Goal: Task Accomplishment & Management: Manage account settings

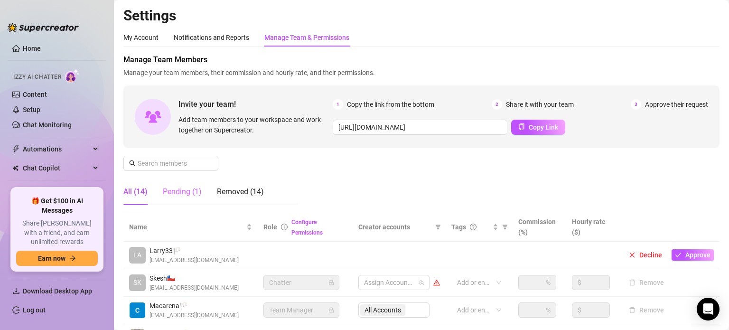
click at [197, 197] on div "Pending (1)" at bounding box center [182, 191] width 39 height 27
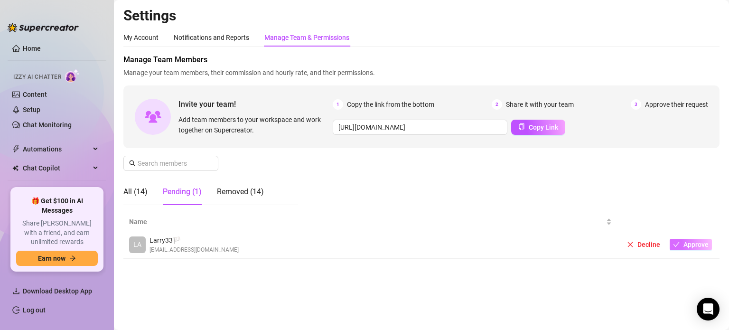
click at [678, 241] on span "button" at bounding box center [676, 245] width 7 height 8
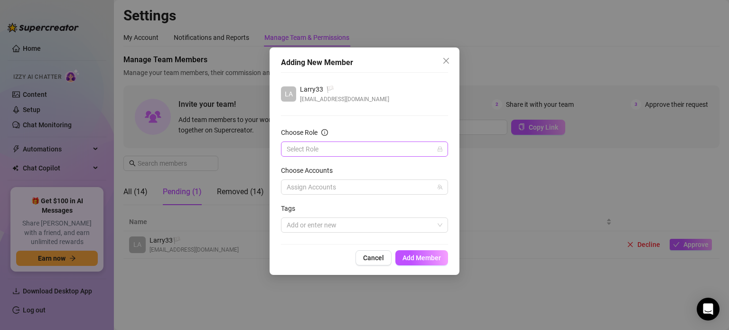
click at [377, 147] on input "Choose Role" at bounding box center [360, 149] width 147 height 14
click at [361, 172] on div "Chatter" at bounding box center [365, 168] width 152 height 10
click at [352, 187] on div at bounding box center [359, 186] width 153 height 13
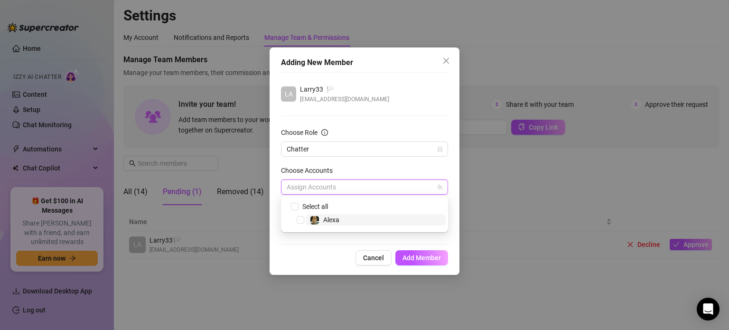
click at [333, 220] on span "Alexa" at bounding box center [331, 220] width 16 height 8
checkbox input "true"
click at [416, 254] on span "Add Member" at bounding box center [422, 258] width 38 height 8
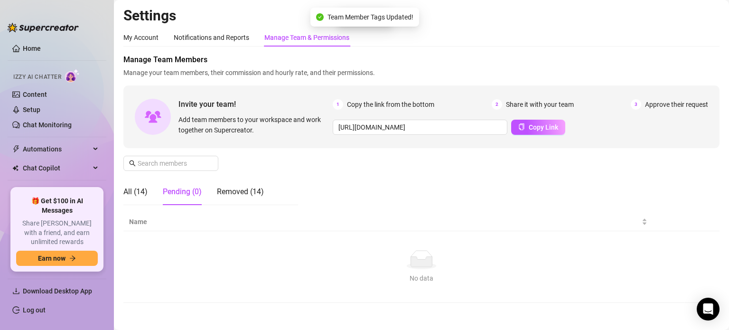
click at [119, 189] on main "Settings My Account Notifications and Reports Manage Team & Permissions Profile…" at bounding box center [421, 171] width 615 height 343
click at [130, 191] on div "All (14)" at bounding box center [135, 191] width 24 height 11
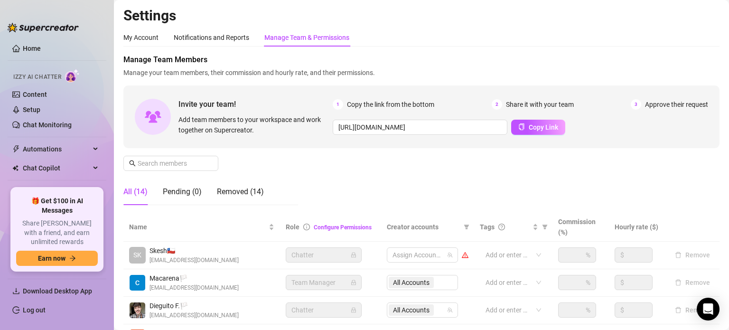
click at [550, 176] on div "Manage Team Members Manage your team members, their commission and hourly rate,…" at bounding box center [421, 133] width 596 height 159
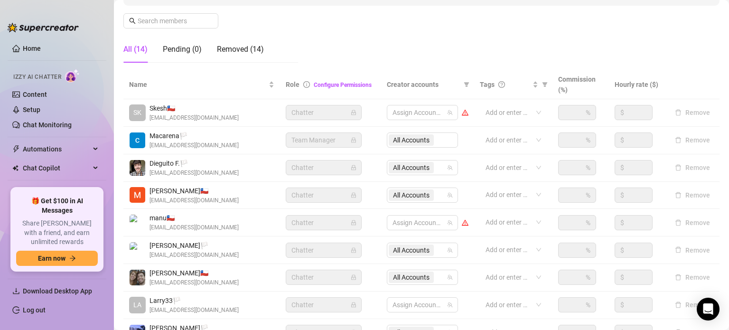
scroll to position [251, 0]
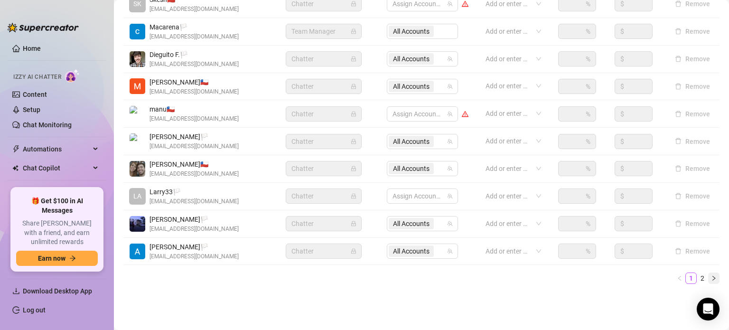
click at [711, 277] on icon "right" at bounding box center [714, 278] width 6 height 6
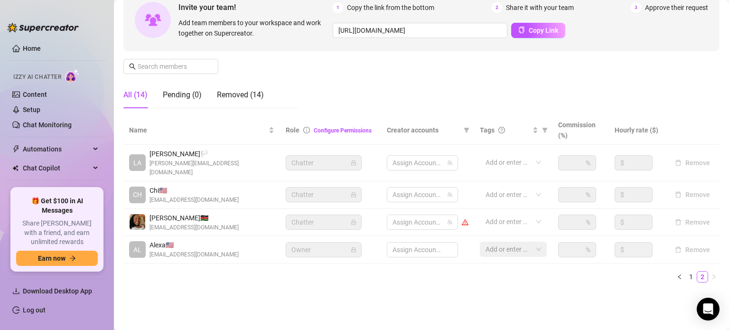
scroll to position [87, 0]
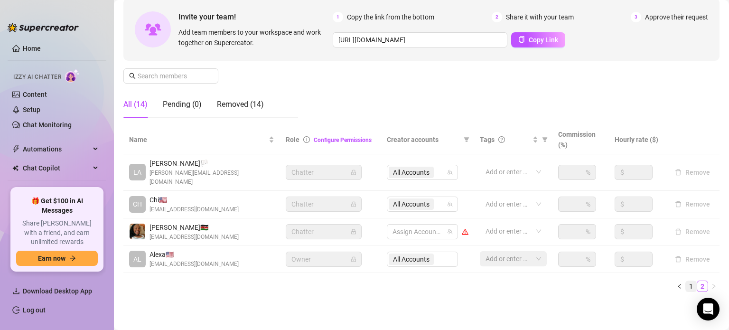
click at [686, 281] on link "1" at bounding box center [691, 286] width 10 height 10
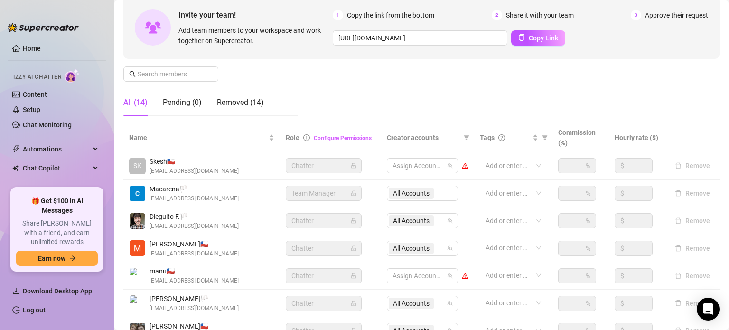
scroll to position [0, 0]
